Goal: Information Seeking & Learning: Learn about a topic

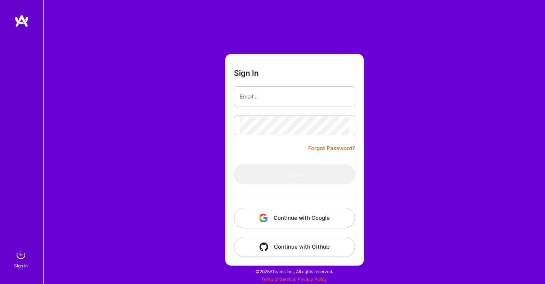
click at [289, 210] on button "Continue with Google" at bounding box center [294, 218] width 121 height 20
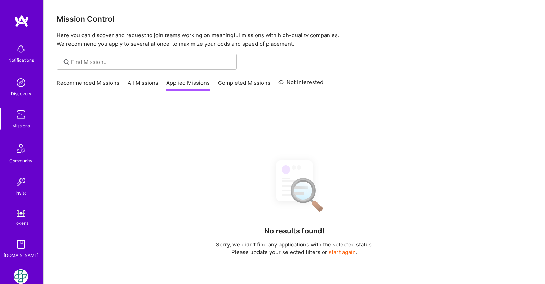
scroll to position [39, 0]
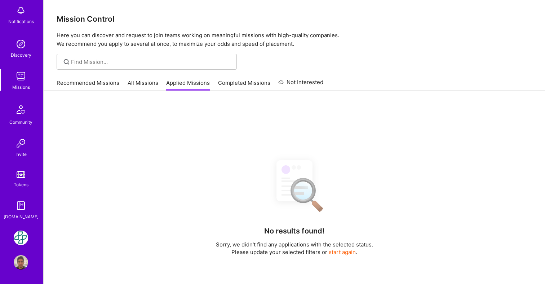
click at [18, 233] on img at bounding box center [21, 237] width 14 height 14
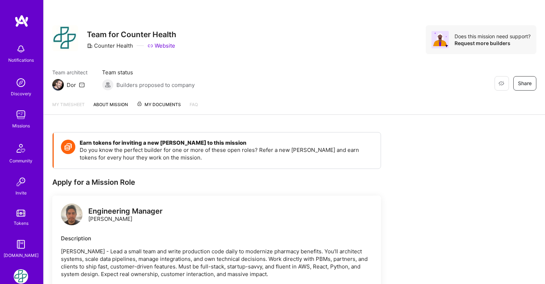
click at [238, 121] on div "Restore Not Interested Share Team for Counter Health Counter Health Website Doe…" at bounding box center [294, 280] width 502 height 561
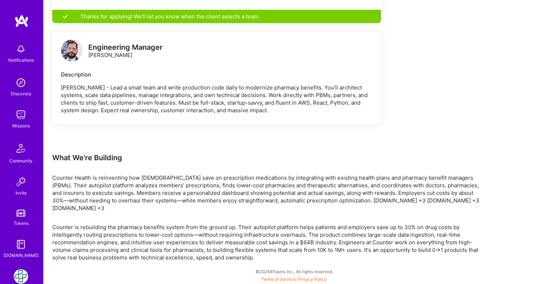
scroll to position [1, 0]
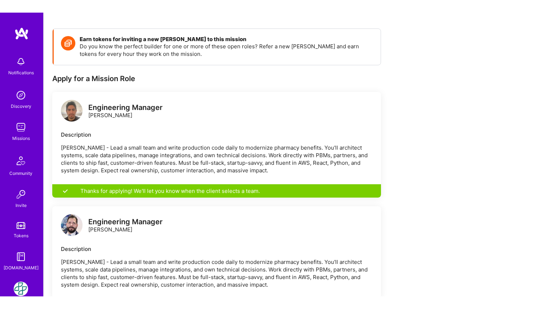
scroll to position [0, 0]
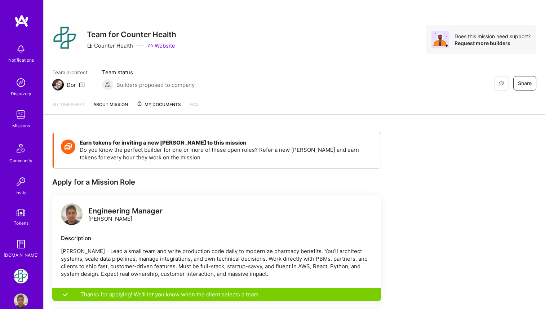
click at [112, 106] on link "About Mission" at bounding box center [110, 108] width 35 height 14
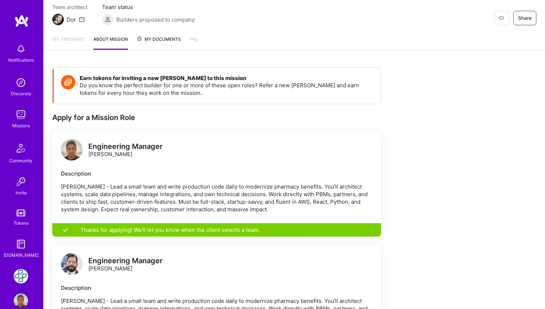
scroll to position [57, 0]
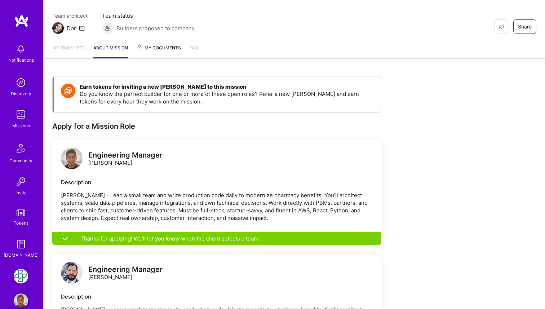
click at [23, 122] on div "Missions" at bounding box center [21, 126] width 18 height 8
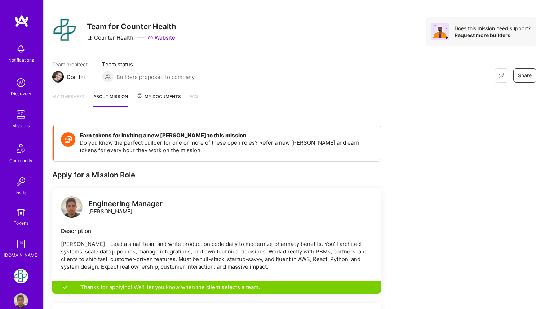
scroll to position [0, 0]
